Goal: Navigation & Orientation: Go to known website

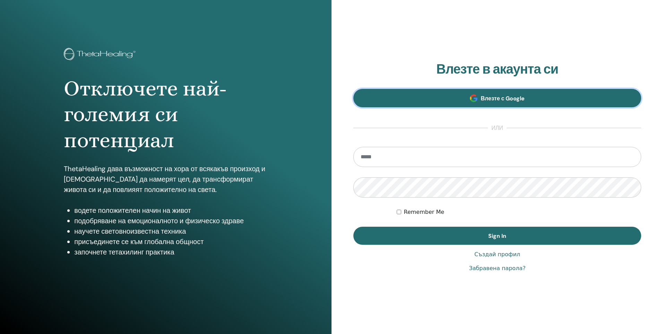
click at [506, 98] on span "Влезте с Google" at bounding box center [503, 98] width 44 height 7
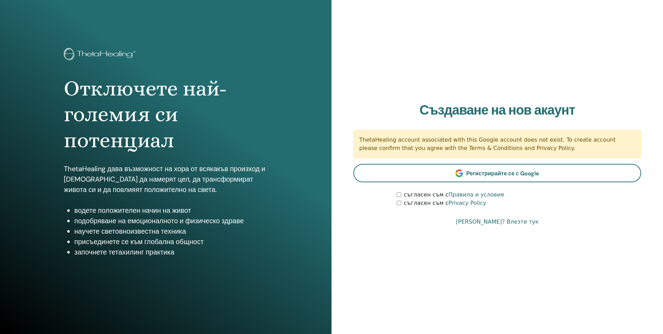
click at [511, 222] on link "[PERSON_NAME]? Влезте тук" at bounding box center [497, 221] width 83 height 8
